Goal: Task Accomplishment & Management: Complete application form

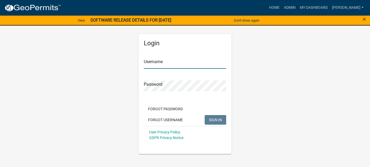
type input "[PERSON_NAME]"
drag, startPoint x: 212, startPoint y: 117, endPoint x: 208, endPoint y: 114, distance: 5.2
click at [212, 117] on button "SIGN IN" at bounding box center [216, 120] width 22 height 10
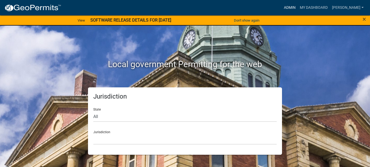
drag, startPoint x: 305, startPoint y: 7, endPoint x: 300, endPoint y: 8, distance: 5.8
click at [298, 7] on link "Admin" at bounding box center [290, 8] width 16 height 10
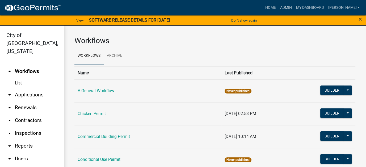
click at [29, 88] on link "arrow_drop_down Applications" at bounding box center [32, 94] width 64 height 13
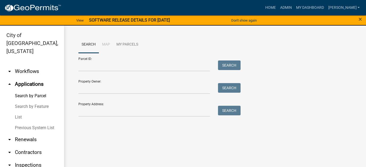
click at [14, 112] on link "List" at bounding box center [32, 117] width 64 height 11
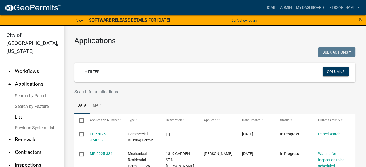
click at [86, 91] on input "text" at bounding box center [191, 91] width 233 height 11
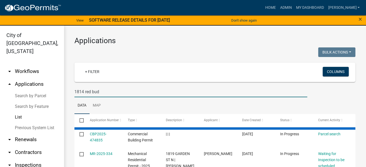
type input "1814 red bud"
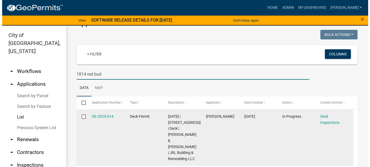
scroll to position [27, 0]
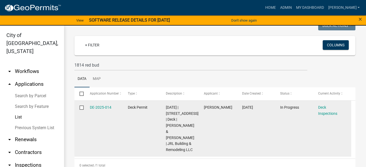
click at [88, 105] on datatable-body-cell "DE-2025-014" at bounding box center [104, 129] width 38 height 56
click at [92, 106] on link "DE-2025-014" at bounding box center [101, 107] width 22 height 4
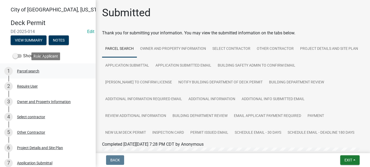
click at [35, 72] on div "Parcel search" at bounding box center [28, 71] width 22 height 4
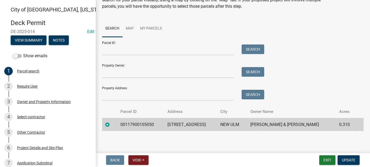
scroll to position [31, 0]
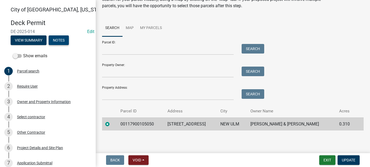
click at [66, 41] on button "Notes" at bounding box center [59, 40] width 20 height 10
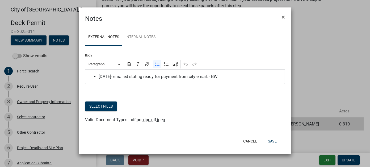
click at [226, 75] on span "[DATE]- emailed stating ready for payment from city email. - BW" at bounding box center [191, 76] width 184 height 6
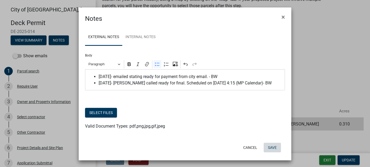
click at [272, 148] on button "Save" at bounding box center [272, 148] width 17 height 10
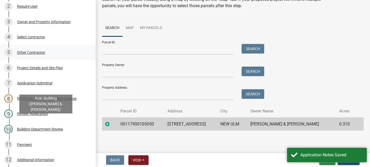
scroll to position [160, 0]
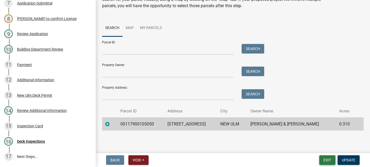
click at [329, 158] on button "Exit" at bounding box center [328, 160] width 16 height 10
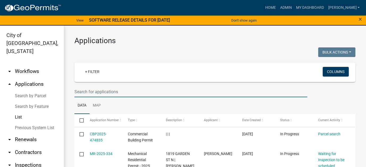
click at [86, 91] on input "text" at bounding box center [191, 91] width 233 height 11
type input "1420"
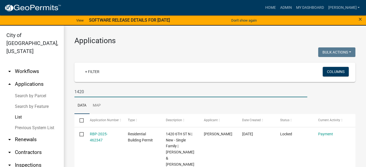
drag, startPoint x: 89, startPoint y: 92, endPoint x: 63, endPoint y: 91, distance: 26.9
click at [63, 91] on div "City of [GEOGRAPHIC_DATA], [US_STATE] arrow_drop_down Workflows List arrow_drop…" at bounding box center [183, 100] width 366 height 148
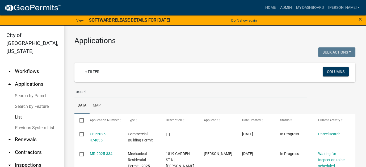
type input "rasset"
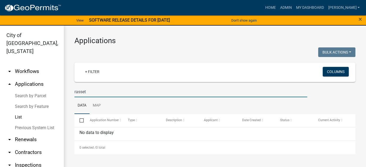
drag, startPoint x: 89, startPoint y: 92, endPoint x: 57, endPoint y: 88, distance: 32.5
click at [57, 88] on div "City of [GEOGRAPHIC_DATA], [US_STATE] arrow_drop_down Workflows List arrow_drop…" at bounding box center [183, 100] width 366 height 148
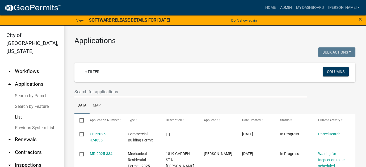
click at [101, 90] on input "text" at bounding box center [191, 91] width 233 height 11
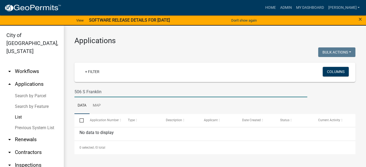
click at [87, 92] on input "506 S Franklin" at bounding box center [191, 91] width 233 height 11
click at [87, 91] on input "506 S Franklin" at bounding box center [191, 91] width 233 height 11
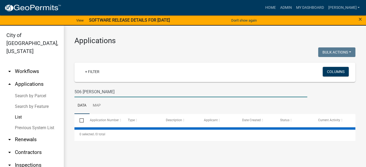
type input "506 [PERSON_NAME]"
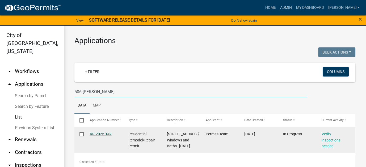
click at [104, 132] on link "RR-2025-149" at bounding box center [101, 134] width 22 height 4
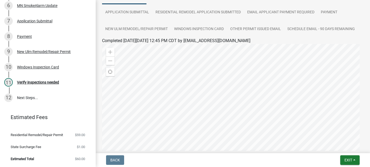
scroll to position [19, 0]
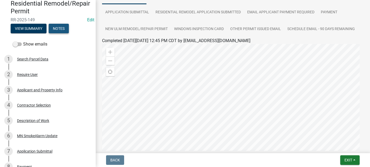
click at [59, 27] on button "Notes" at bounding box center [59, 29] width 20 height 10
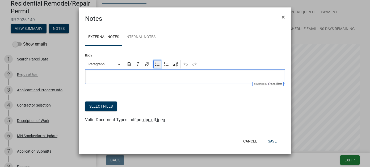
click at [160, 66] on button "Bulleted List" at bounding box center [158, 64] width 8 height 8
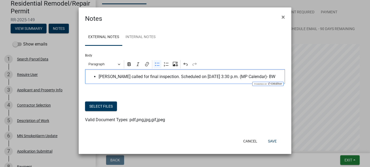
click at [98, 77] on ul "[PERSON_NAME] called for final inspection. Scheduled on [DATE] 3:30 p.m. (MP Ca…" at bounding box center [185, 76] width 195 height 6
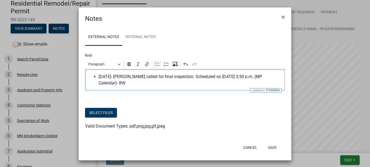
click at [110, 83] on span "[DATE]- [PERSON_NAME] called for final inspection. Scheduled on [DATE] 3:30 p.m…" at bounding box center [191, 79] width 184 height 13
click at [137, 76] on span "[DATE]- [PERSON_NAME] called for final inspection. Scheduled on [DATE] 3:30 p.m…" at bounding box center [191, 79] width 184 height 13
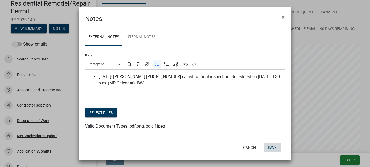
click at [270, 150] on button "Save" at bounding box center [272, 148] width 17 height 10
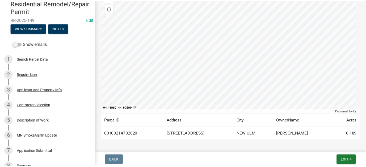
scroll to position [153, 0]
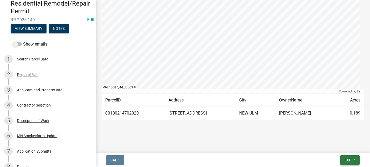
click at [349, 161] on span "Exit" at bounding box center [349, 160] width 8 height 4
click at [329, 148] on button "Save & Exit" at bounding box center [338, 146] width 43 height 13
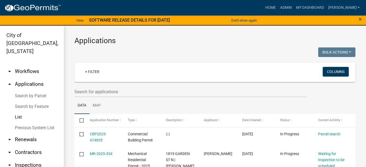
drag, startPoint x: 357, startPoint y: 20, endPoint x: 345, endPoint y: 19, distance: 12.3
click at [357, 20] on div "×" at bounding box center [351, 20] width 31 height 11
click at [361, 20] on span "×" at bounding box center [360, 18] width 3 height 7
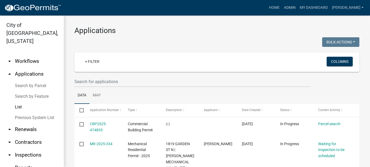
click at [25, 161] on link "arrow_drop_down Reports" at bounding box center [32, 167] width 64 height 13
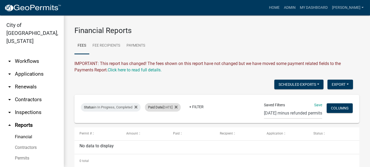
click at [178, 105] on div "Paid Date [DATE]" at bounding box center [163, 107] width 36 height 9
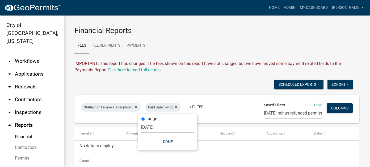
click at [157, 128] on select "[DATE] [DATE] Current Week Previous Week Current Month Last Month Current Calen…" at bounding box center [167, 127] width 53 height 11
select select "custom"
click at [151, 122] on select "[DATE] [DATE] Current Week Previous Week Current Month Last Month Current Calen…" at bounding box center [167, 127] width 53 height 11
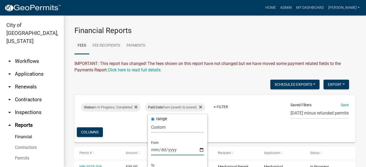
click at [156, 149] on input "date" at bounding box center [177, 149] width 53 height 11
click at [153, 151] on input "date" at bounding box center [177, 149] width 53 height 11
type input "[DATE]"
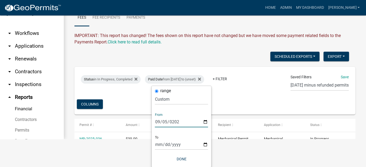
scroll to position [28, 0]
click at [160, 145] on input "date" at bounding box center [181, 144] width 53 height 11
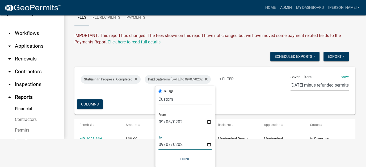
type input "[DATE]"
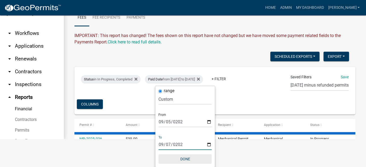
click at [186, 157] on button "Done" at bounding box center [185, 159] width 53 height 10
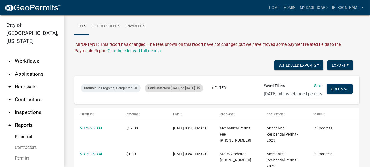
scroll to position [0, 0]
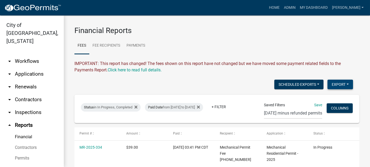
click at [334, 83] on button "Export" at bounding box center [341, 85] width 26 height 10
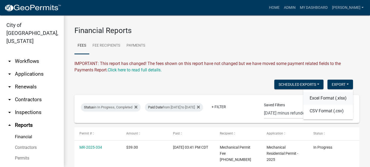
click at [311, 97] on button "Excel Format (.xlsx)" at bounding box center [329, 98] width 50 height 13
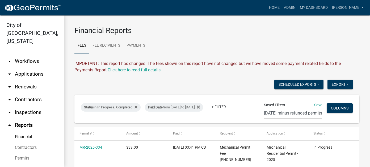
scroll to position [27, 0]
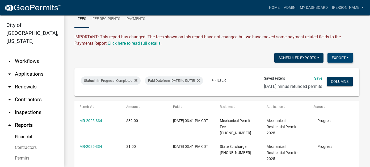
click at [338, 60] on button "Export" at bounding box center [341, 58] width 26 height 10
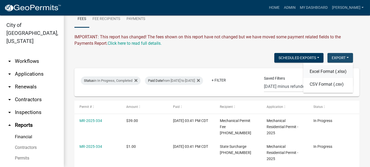
click at [320, 71] on button "Excel Format (.xlsx)" at bounding box center [329, 71] width 50 height 13
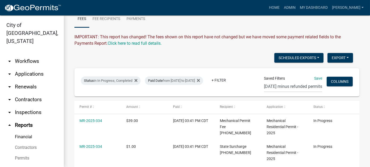
click at [142, 61] on div "Scheduled Exports + Create New Export Excel Format (.xlsx) CSV Format (.csv)" at bounding box center [214, 58] width 287 height 11
click at [243, 41] on div "IMPORTANT: This report has changed! The fees shown on this report have not chan…" at bounding box center [217, 40] width 285 height 13
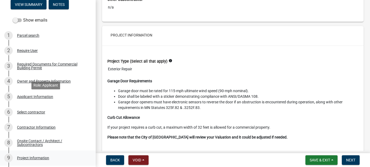
scroll to position [7, 0]
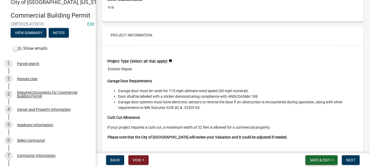
click at [325, 158] on span "Save & Exit" at bounding box center [320, 160] width 20 height 4
click at [321, 148] on button "Save & Exit" at bounding box center [316, 146] width 43 height 13
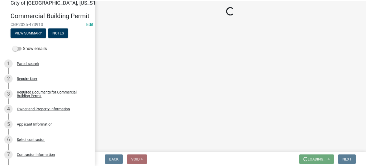
scroll to position [0, 0]
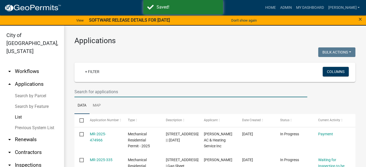
click at [91, 92] on input "text" at bounding box center [191, 91] width 233 height 11
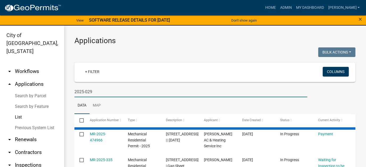
type input "2025-029"
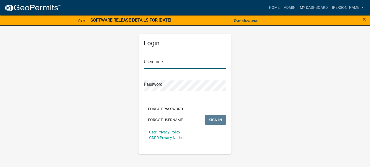
type input "[PERSON_NAME]"
click at [213, 119] on span "SIGN IN" at bounding box center [215, 119] width 13 height 4
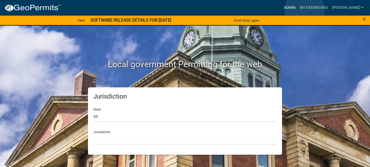
click at [298, 10] on link "Admin" at bounding box center [290, 8] width 16 height 10
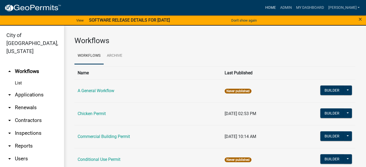
click at [278, 7] on link "Home" at bounding box center [270, 8] width 15 height 10
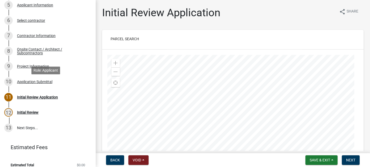
scroll to position [133, 0]
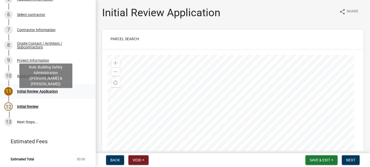
click at [49, 93] on div "Initial Review Application" at bounding box center [37, 91] width 41 height 4
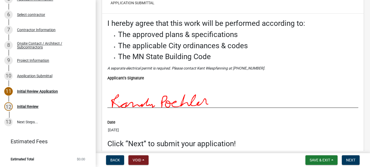
scroll to position [2147, 0]
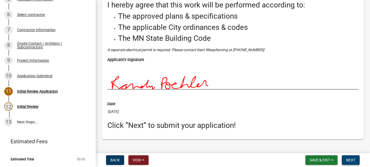
click at [350, 159] on span "Next" at bounding box center [350, 160] width 9 height 4
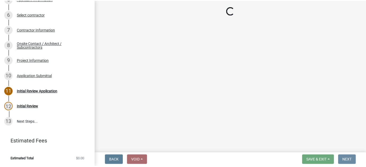
scroll to position [0, 0]
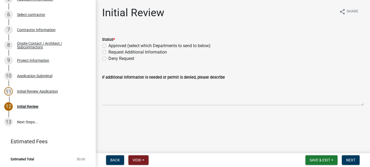
click at [110, 59] on label "Deny Request" at bounding box center [122, 58] width 26 height 6
click at [110, 59] on input "Deny Request" at bounding box center [110, 56] width 3 height 3
radio input "true"
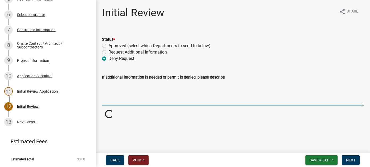
click at [120, 97] on textarea "If additional information is needed or permit is denied, please describe" at bounding box center [233, 92] width 262 height 25
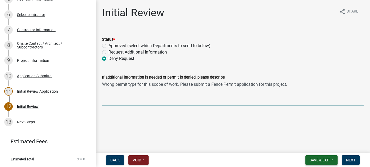
type textarea "Wrong permit type for this scope of work. Please submit a Fence Permit applicat…"
click at [313, 158] on span "Save & Exit" at bounding box center [320, 160] width 20 height 4
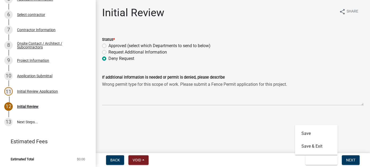
click at [216, 129] on main "Initial Review share Share Status * Approved (select which Departments to send …" at bounding box center [233, 75] width 275 height 151
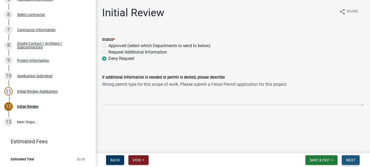
click at [347, 159] on span "Next" at bounding box center [350, 160] width 9 height 4
